Goal: Task Accomplishment & Management: Manage account settings

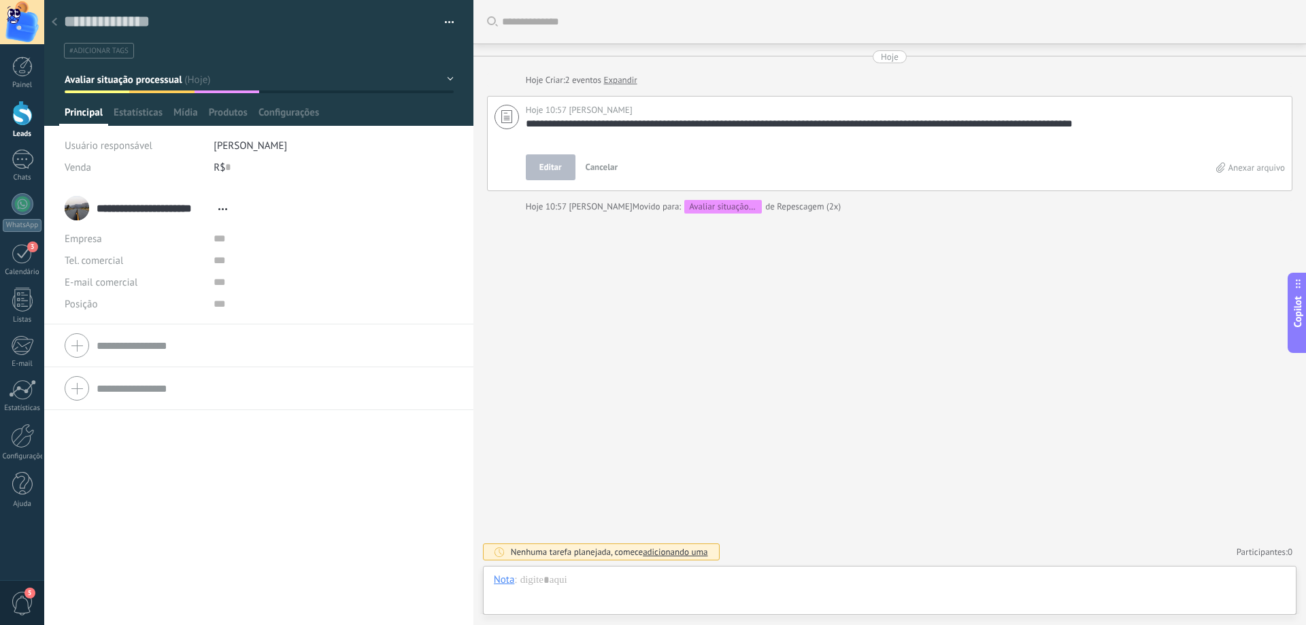
scroll to position [14, 0]
click at [27, 169] on div at bounding box center [23, 160] width 22 height 20
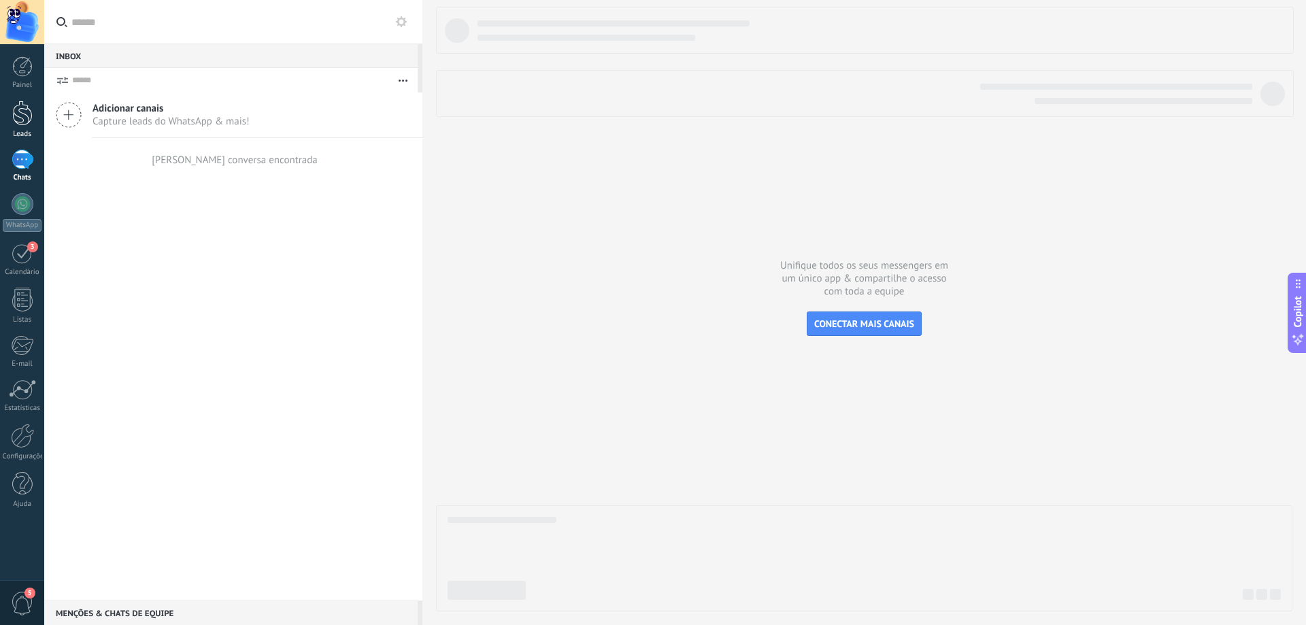
click at [27, 121] on div at bounding box center [22, 113] width 20 height 25
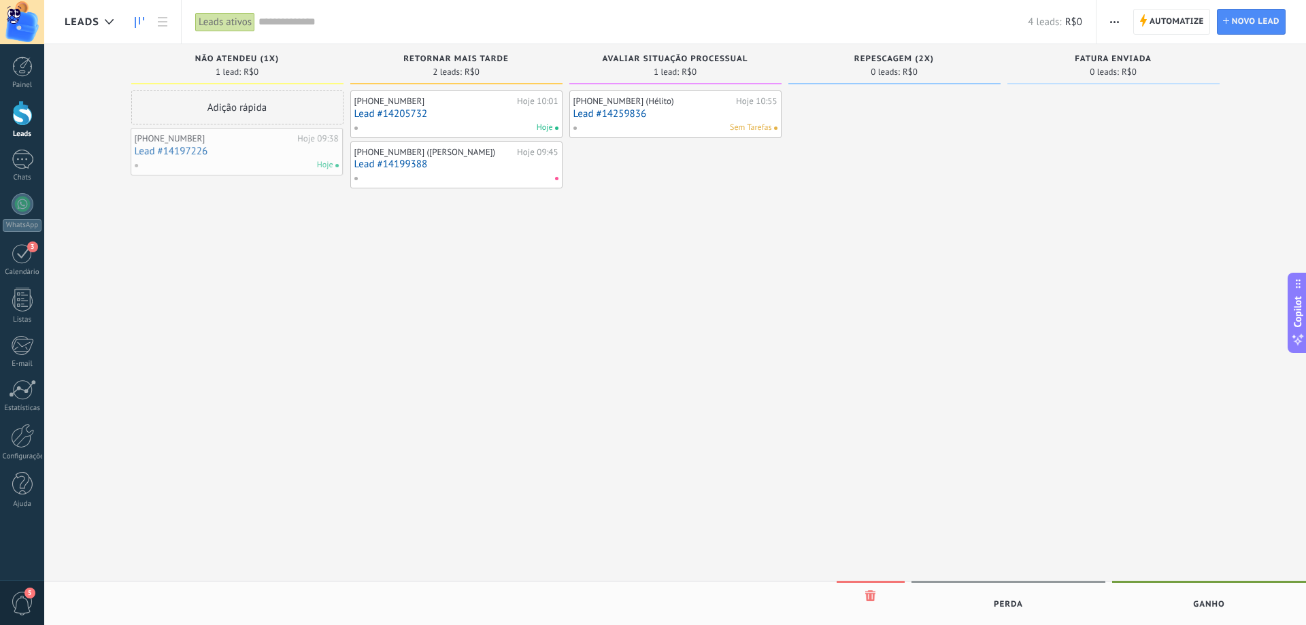
click at [243, 171] on div "Leads Leads ativos Aplicar 4 leads: R$0 Leads ativos Meus leads Leads ganhos Le…" at bounding box center [675, 324] width 1262 height 648
drag, startPoint x: 651, startPoint y: 110, endPoint x: 704, endPoint y: 113, distance: 53.1
click at [704, 113] on div "Leads Leads ativos Aplicar 4 leads: R$0 Leads ativos Meus leads Leads ganhos Le…" at bounding box center [675, 324] width 1262 height 648
click at [1105, 18] on button "button" at bounding box center [1114, 22] width 20 height 26
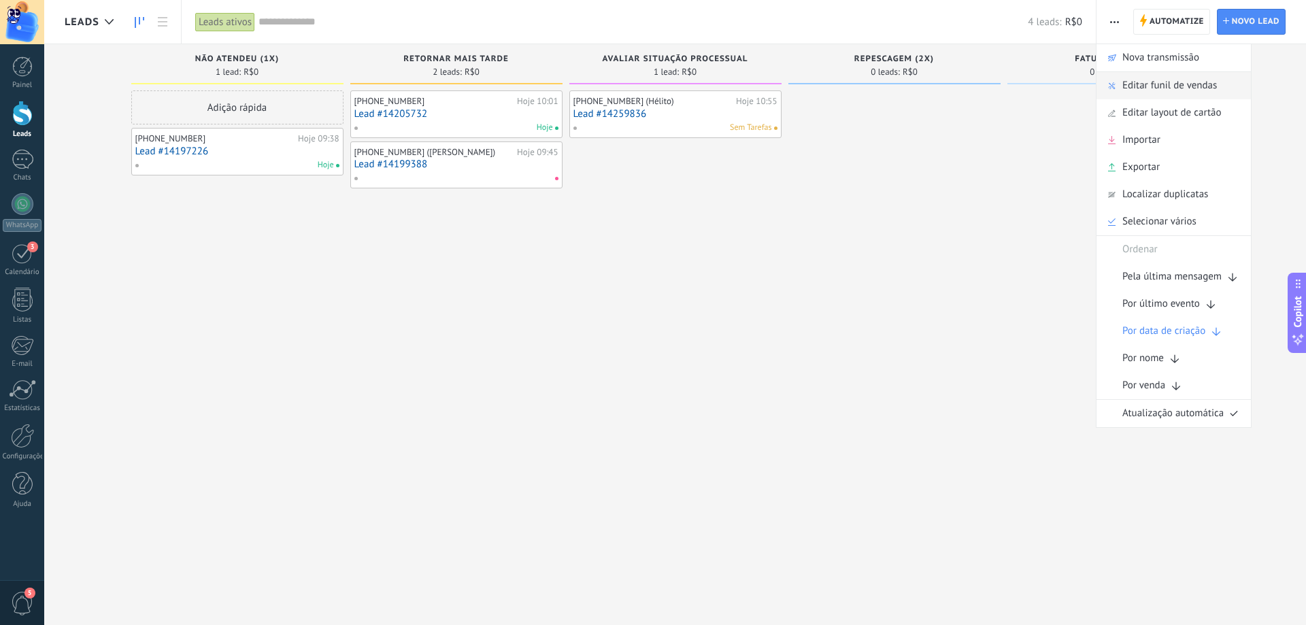
click at [1141, 86] on span "Editar funil de vendas" at bounding box center [1169, 85] width 95 height 27
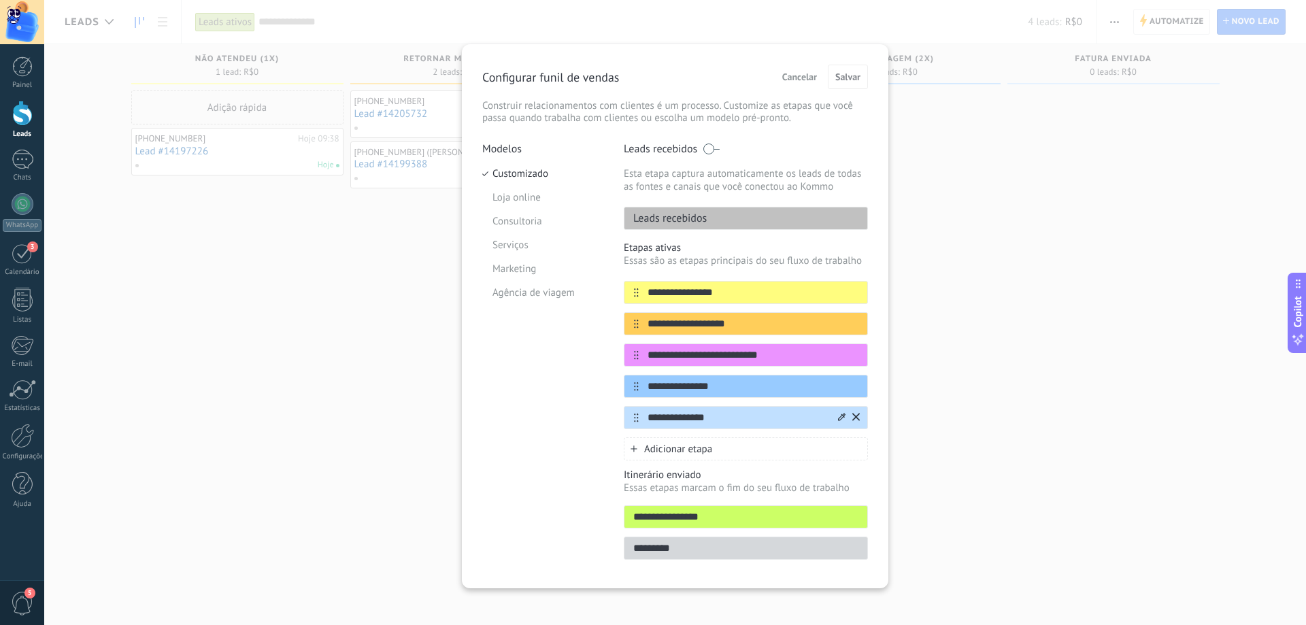
click at [692, 416] on input "**********" at bounding box center [737, 418] width 197 height 14
type input "**********"
click at [842, 76] on span "Salvar" at bounding box center [847, 77] width 25 height 10
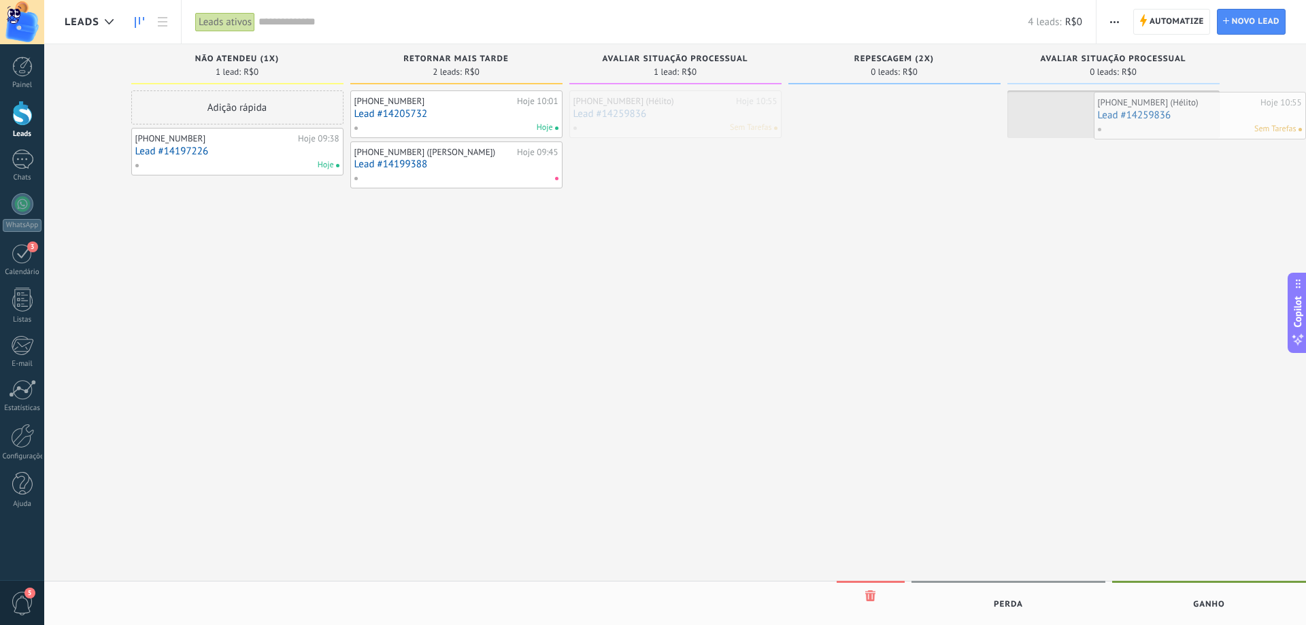
drag, startPoint x: 638, startPoint y: 117, endPoint x: 1127, endPoint y: 108, distance: 489.1
click at [1127, 108] on div "Leads Leads ativos Aplicar 4 leads: R$0 Leads ativos Meus leads Leads ganhos Le…" at bounding box center [675, 324] width 1262 height 648
click at [1100, 215] on div "[PHONE_NUMBER] (Hélito) Hoje 10:55 Lead #14259836 Sem Tarefas" at bounding box center [1113, 313] width 212 height 447
click at [1118, 23] on span "button" at bounding box center [1114, 22] width 9 height 26
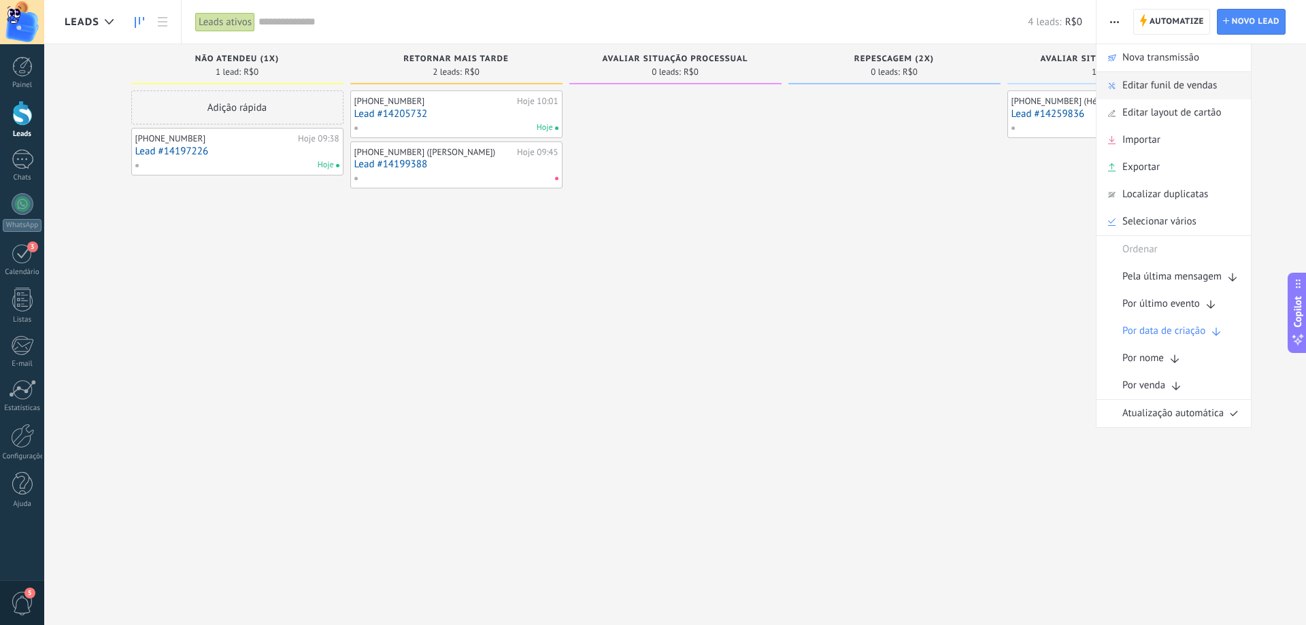
click at [1168, 85] on span "Editar funil de vendas" at bounding box center [1169, 85] width 95 height 27
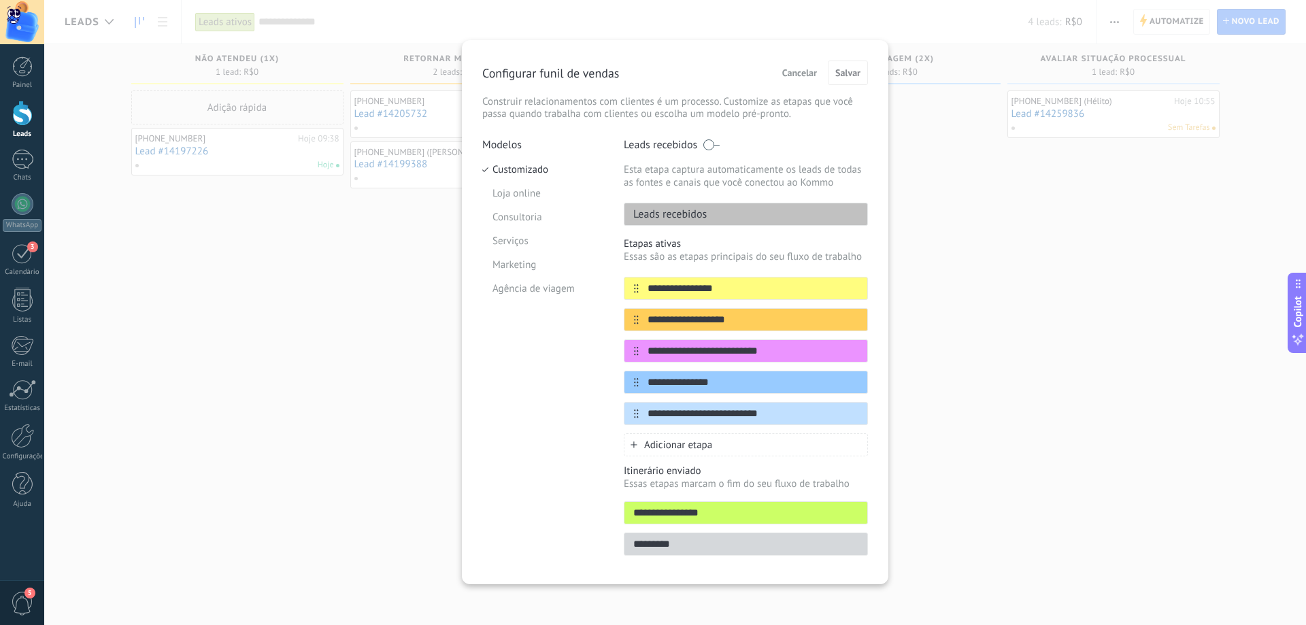
scroll to position [7, 0]
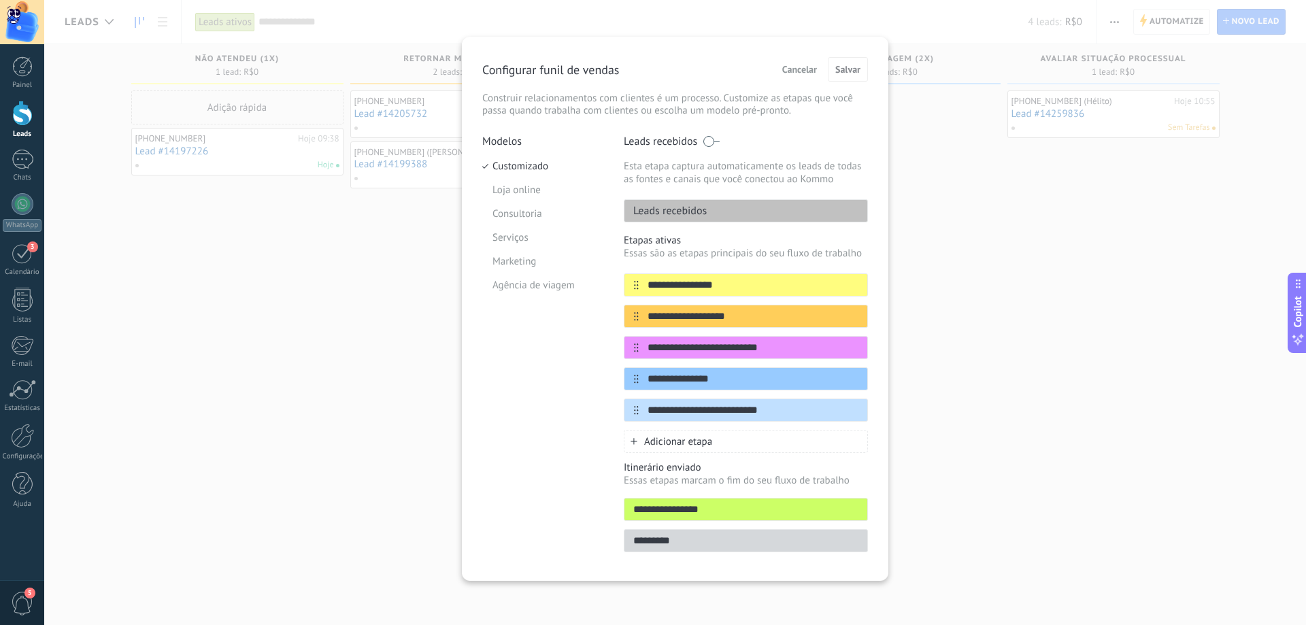
click at [692, 438] on span "Adicionar etapa" at bounding box center [678, 441] width 68 height 13
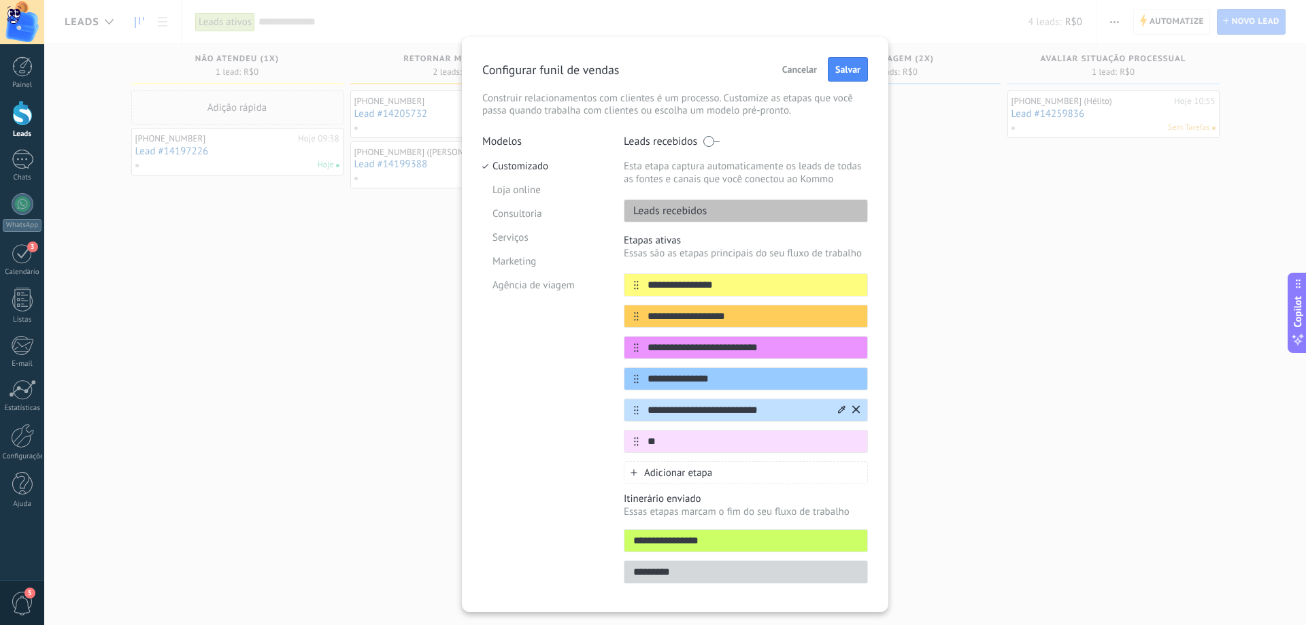
type input "*"
type input "**********"
click at [858, 78] on button "Salvar" at bounding box center [848, 69] width 40 height 24
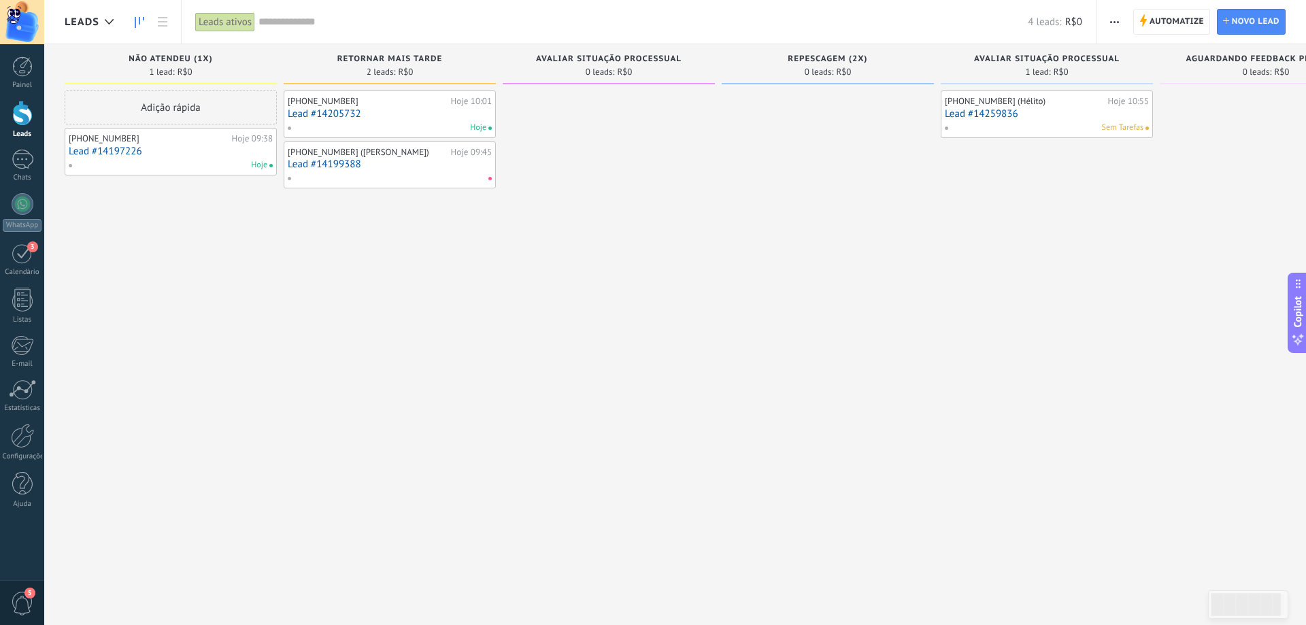
drag, startPoint x: 621, startPoint y: 424, endPoint x: 796, endPoint y: 418, distance: 175.5
click at [804, 420] on div "Etapa de leads de entrada solicitações: 0 0 0 0 0 0 0 0 0 Não atendeu (1x) 1 le…" at bounding box center [729, 291] width 1328 height 494
click at [1138, 596] on body ".abecls-1,.abecls-2{fill-rule:evenodd}.abecls-2{fill:#fff} .abhcls-1{fill:none}…" at bounding box center [653, 312] width 1306 height 625
drag, startPoint x: 1276, startPoint y: 607, endPoint x: 1048, endPoint y: 581, distance: 229.2
click at [1053, 584] on body ".abecls-1,.abecls-2{fill-rule:evenodd}.abecls-2{fill:#fff} .abhcls-1{fill:none}…" at bounding box center [653, 312] width 1306 height 625
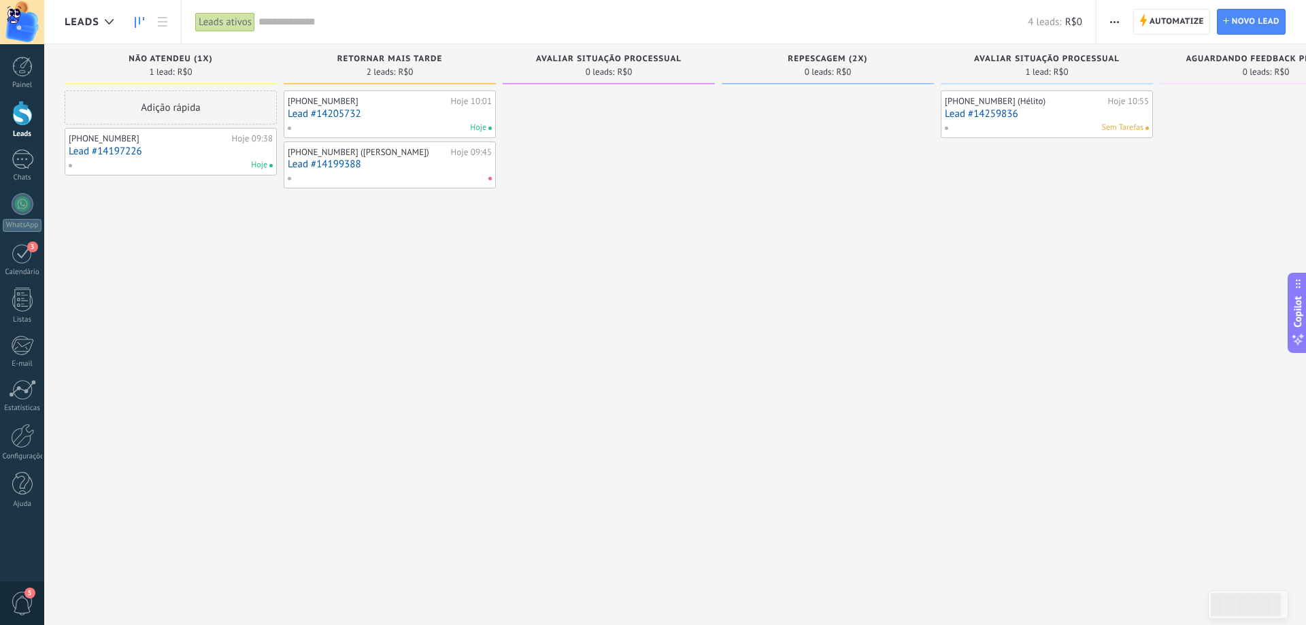
click at [1036, 184] on div "[PHONE_NUMBER] (Hélito) Hoje 10:55 Lead #14259836 Sem Tarefas" at bounding box center [1047, 313] width 212 height 447
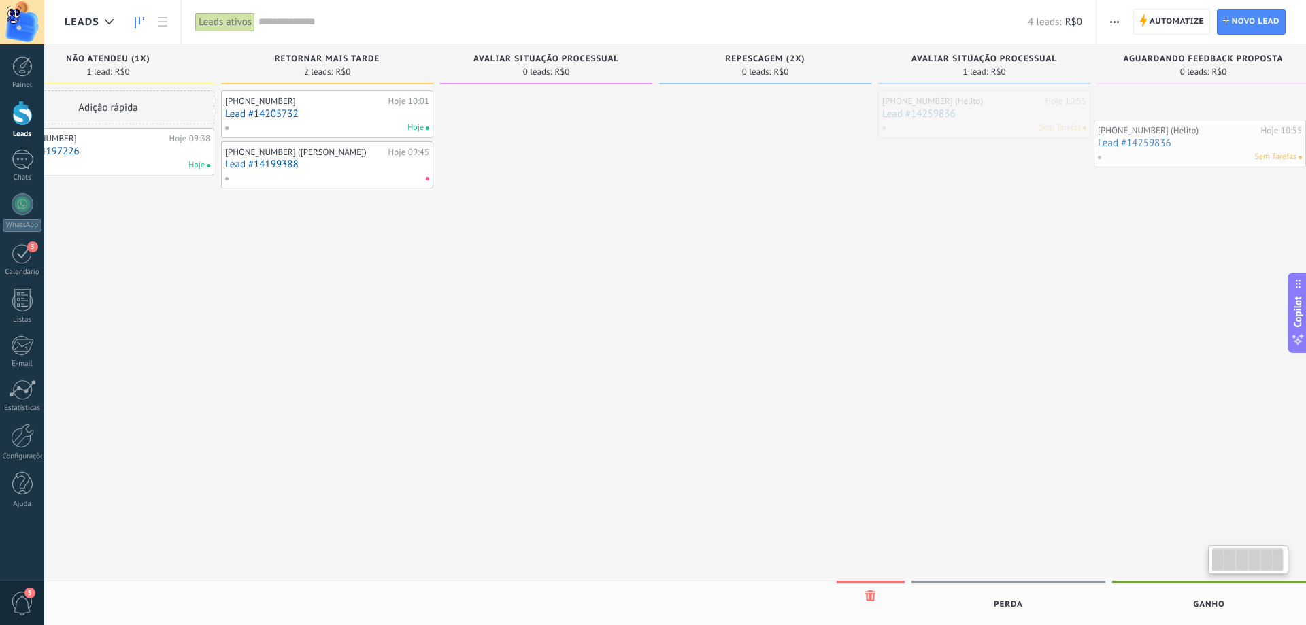
scroll to position [0, 86]
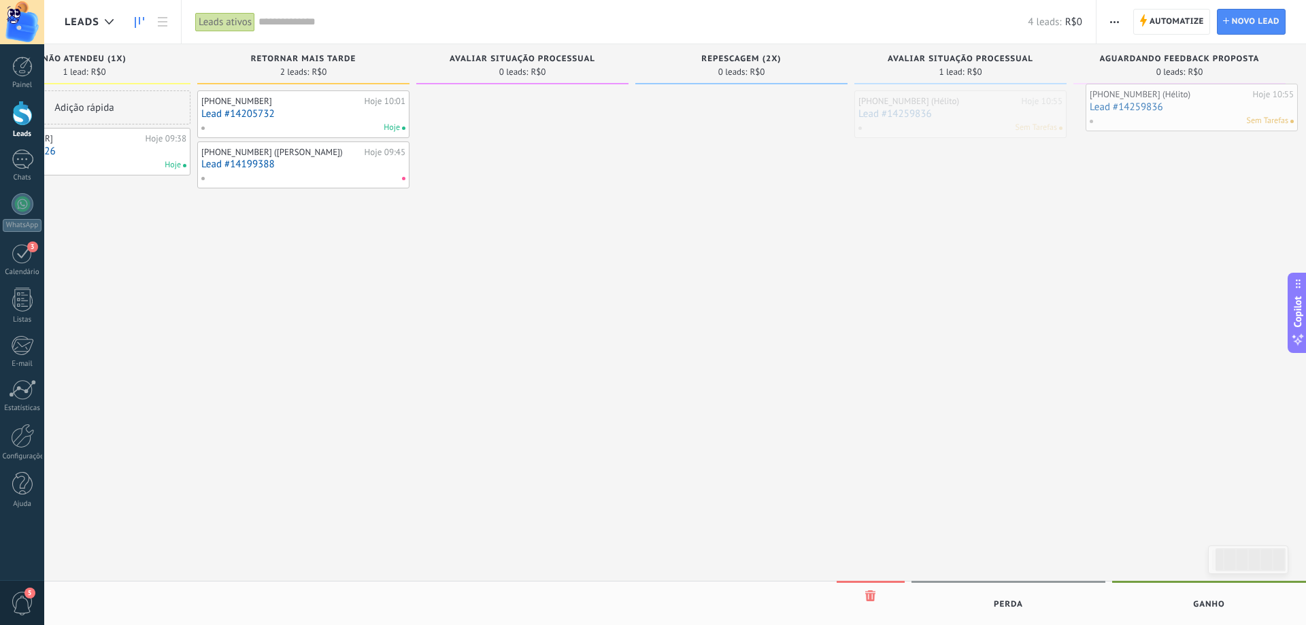
drag, startPoint x: 998, startPoint y: 114, endPoint x: 1142, endPoint y: 107, distance: 144.3
click at [1142, 107] on div "Leads Leads ativos Aplicar 4 leads: R$0 Leads ativos Meus leads Leads ganhos Le…" at bounding box center [675, 324] width 1262 height 648
drag, startPoint x: 1092, startPoint y: 344, endPoint x: 863, endPoint y: 185, distance: 279.0
click at [615, 326] on div "Etapa de leads de entrada solicitações: 0 0 0 0 0 0 0 0 0 Não atendeu (1x) 1 le…" at bounding box center [642, 291] width 1328 height 494
drag, startPoint x: 943, startPoint y: 112, endPoint x: 1225, endPoint y: 99, distance: 282.5
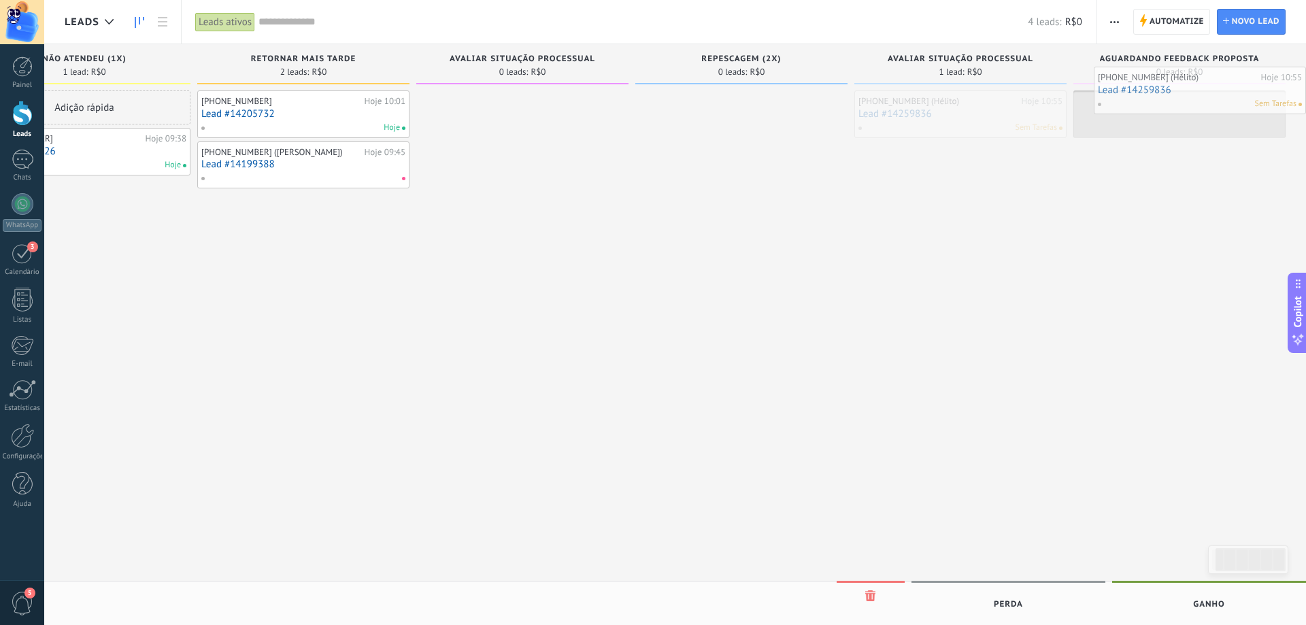
click at [1225, 99] on div "Leads Leads ativos Aplicar 4 leads: R$0 Leads ativos Meus leads Leads ganhos Le…" at bounding box center [675, 324] width 1262 height 648
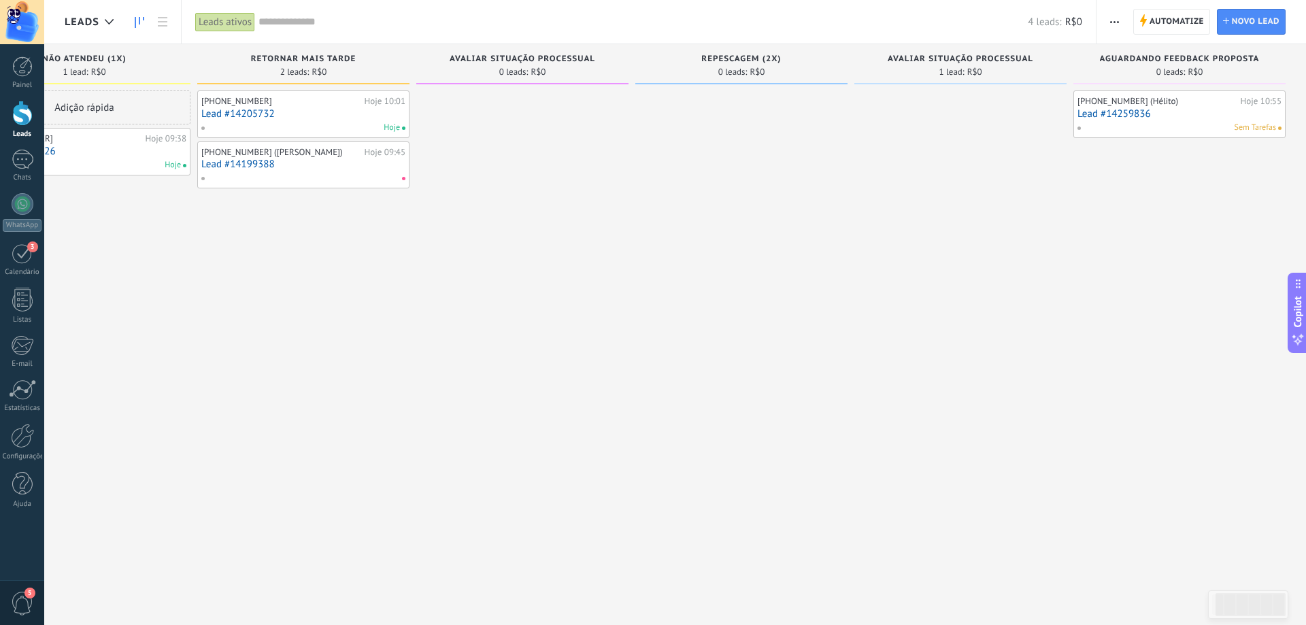
scroll to position [0, 0]
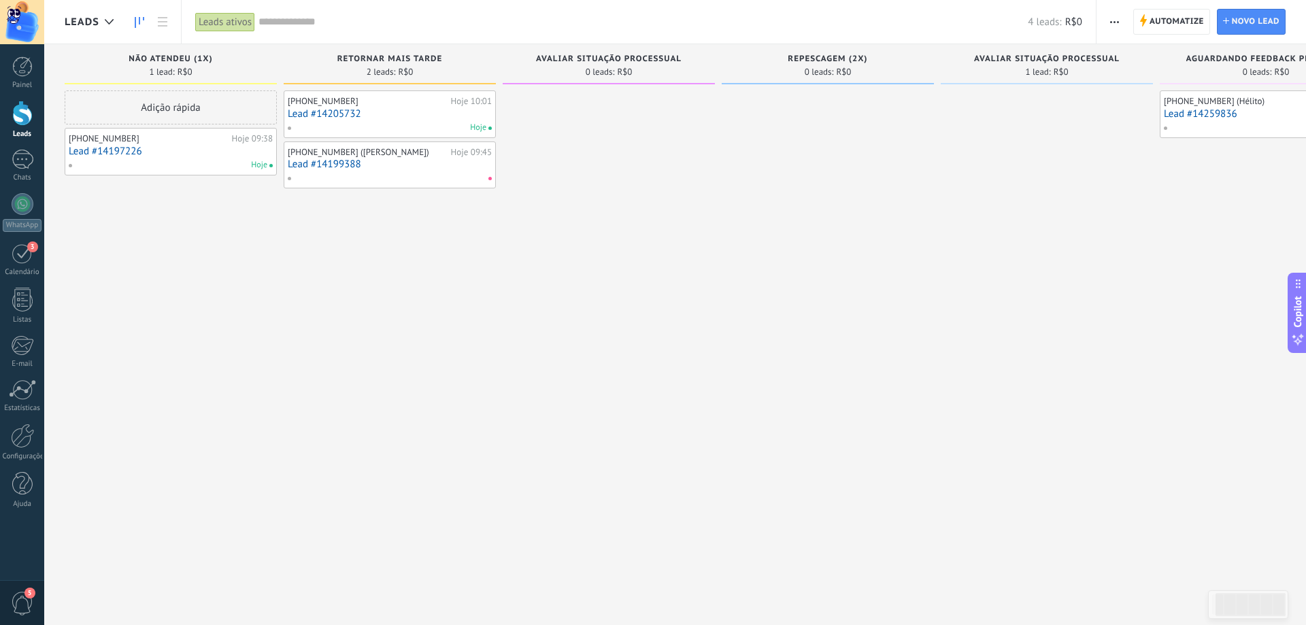
drag, startPoint x: 753, startPoint y: 255, endPoint x: 1005, endPoint y: 256, distance: 252.3
click at [1005, 256] on div "Etapa de leads de entrada solicitações: 0 0 0 0 0 0 0 0 0 Não atendeu (1x) 1 le…" at bounding box center [729, 291] width 1328 height 494
click at [398, 117] on link "Lead #14205732" at bounding box center [390, 114] width 204 height 12
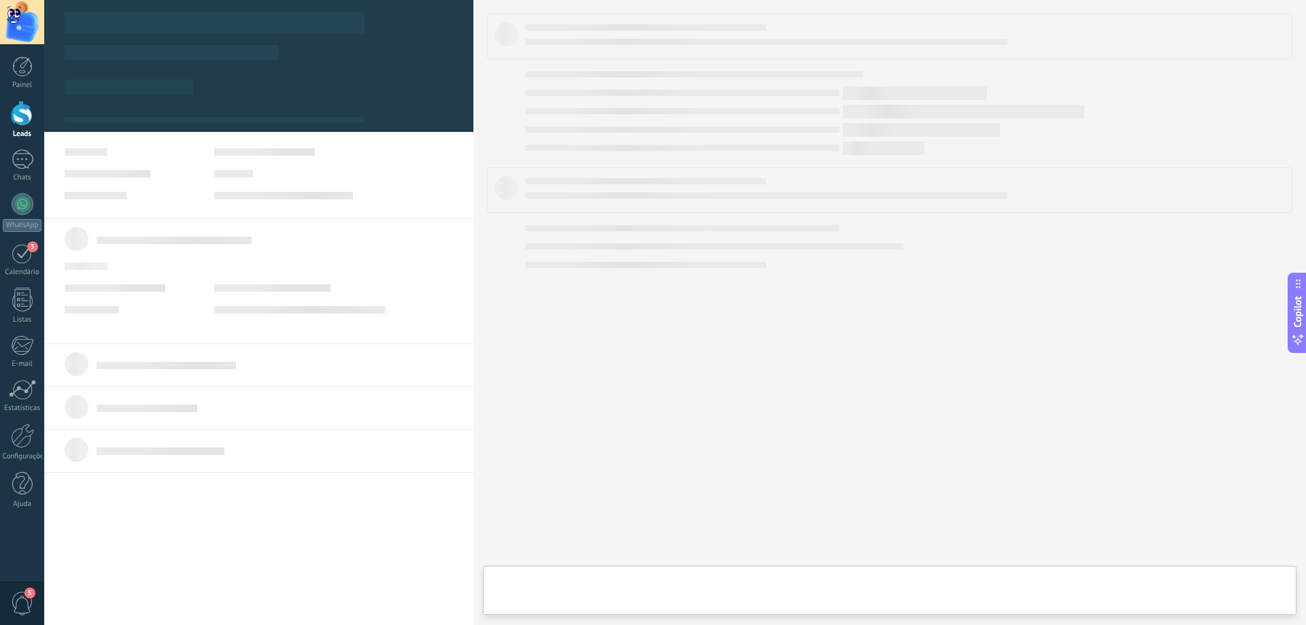
type textarea "**********"
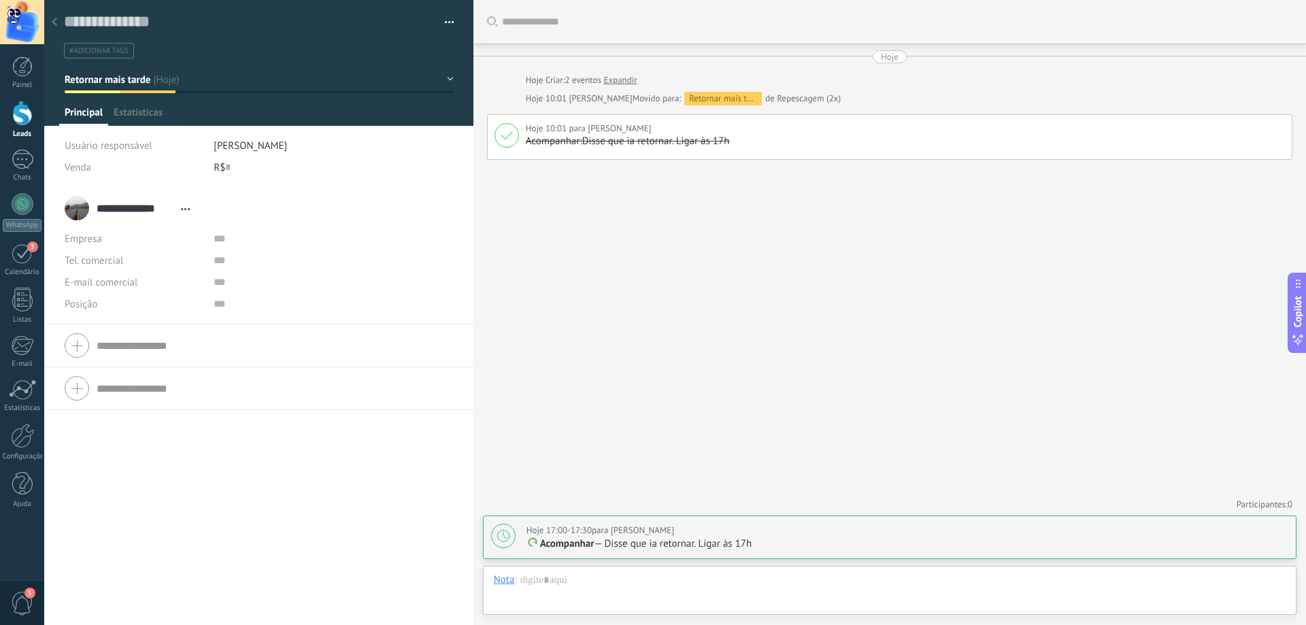
scroll to position [20, 0]
click at [23, 109] on div at bounding box center [22, 113] width 20 height 25
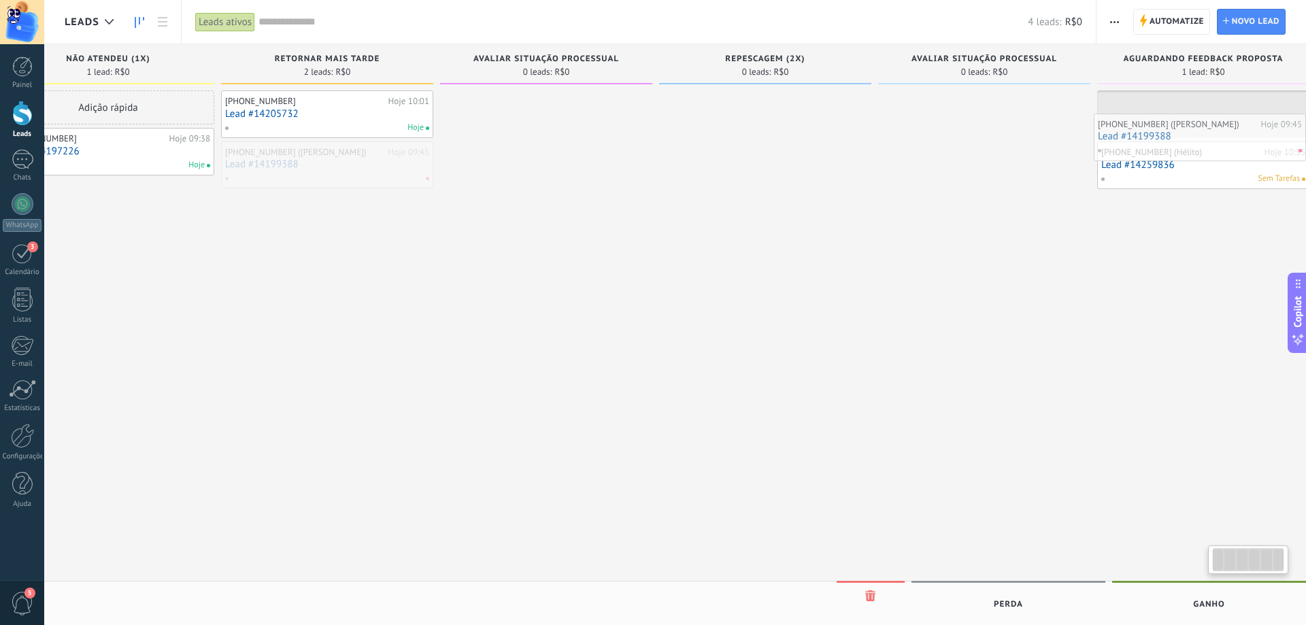
scroll to position [0, 86]
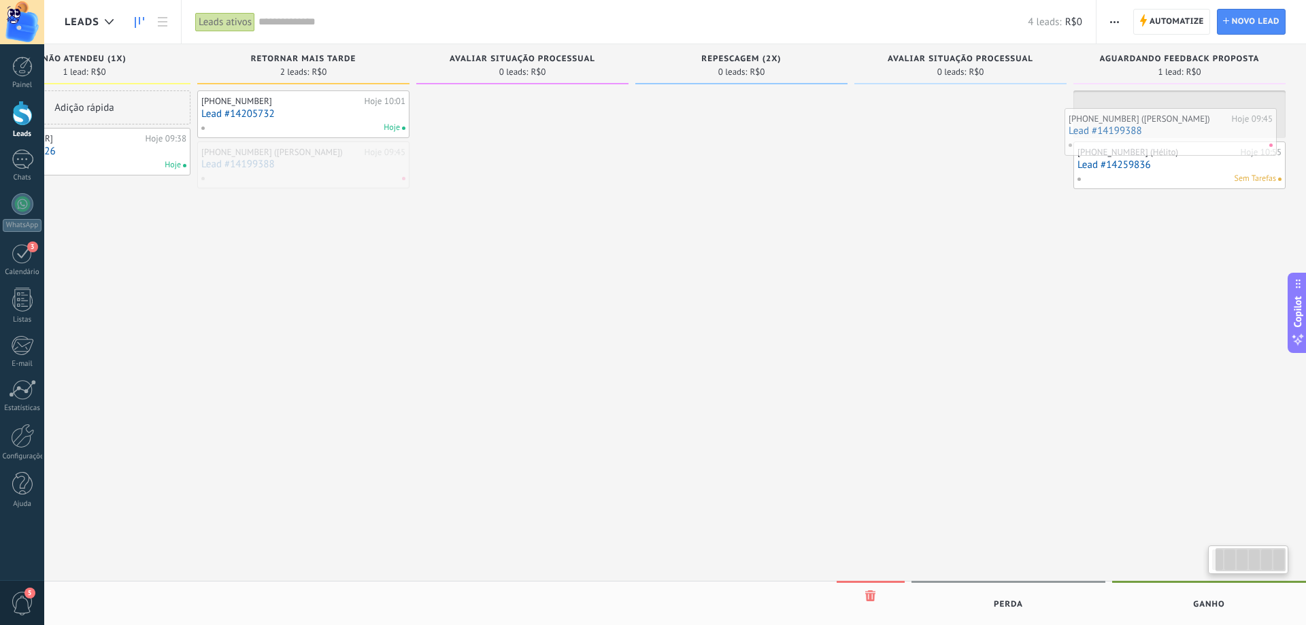
drag, startPoint x: 367, startPoint y: 161, endPoint x: 1147, endPoint y: 128, distance: 780.8
click at [1147, 128] on div "Leads Leads ativos Aplicar 4 leads: R$0 Leads ativos Meus leads Leads ganhos Le…" at bounding box center [675, 324] width 1262 height 648
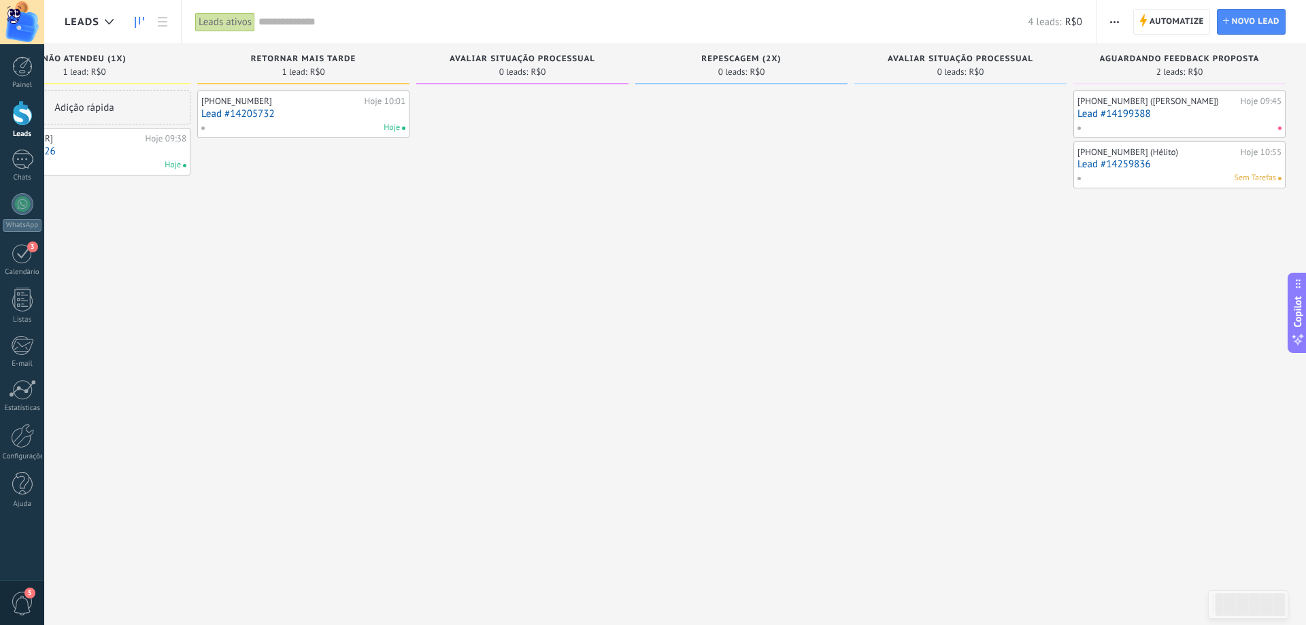
scroll to position [0, 33]
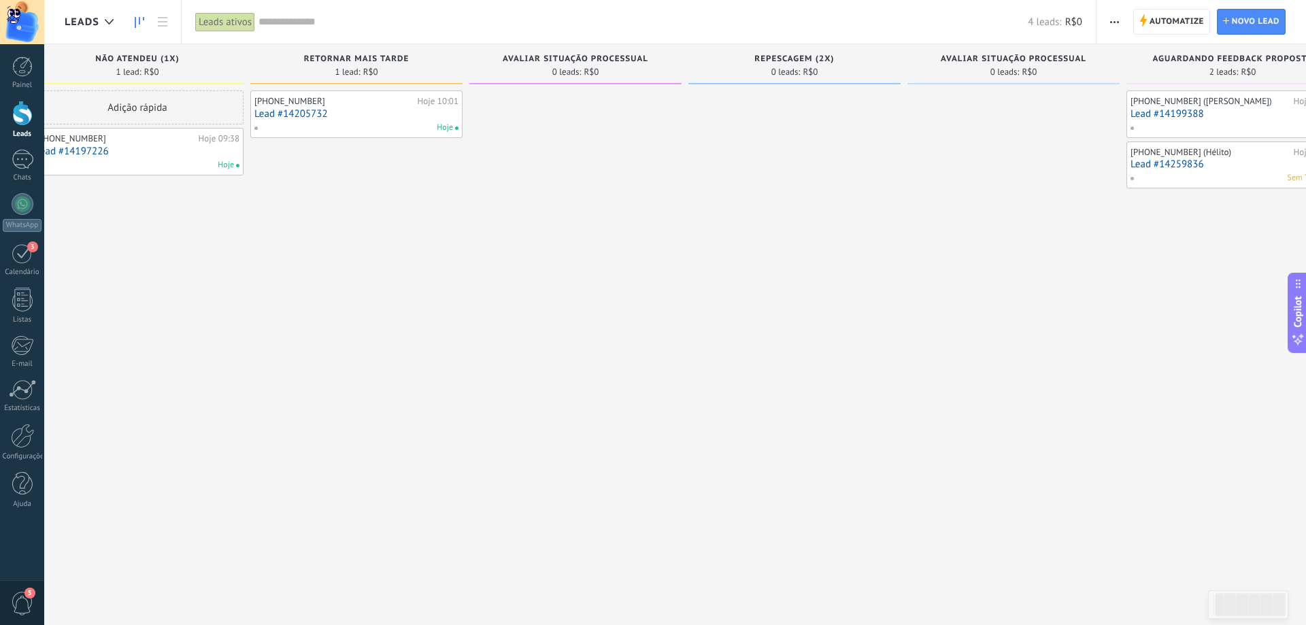
drag, startPoint x: 445, startPoint y: 353, endPoint x: 605, endPoint y: 403, distance: 168.0
click at [604, 402] on div at bounding box center [575, 313] width 212 height 447
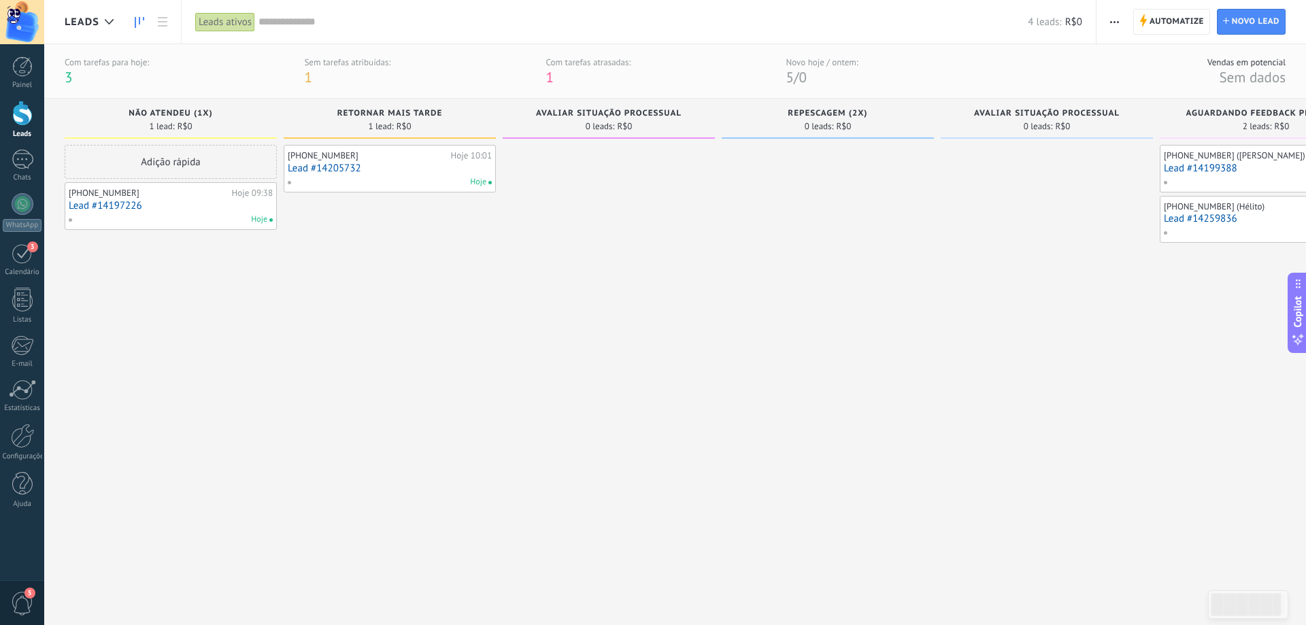
click at [214, 212] on div "[PHONE_NUMBER] Hoje 09:38 Lead #14197226 Hoje" at bounding box center [171, 205] width 204 height 39
click at [900, 382] on div at bounding box center [828, 368] width 212 height 447
